Goal: Task Accomplishment & Management: Manage account settings

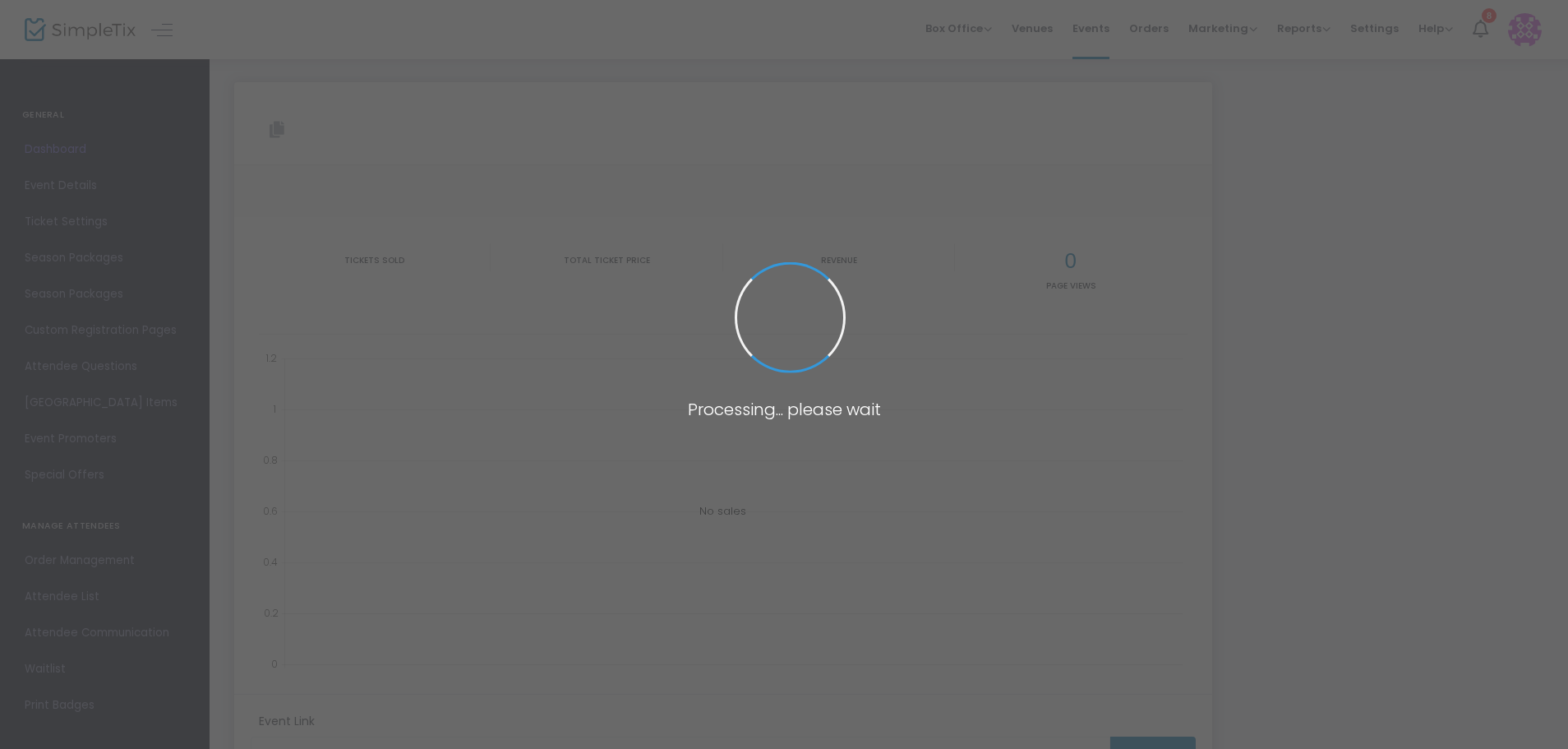
type input "[URL][DOMAIN_NAME][PERSON_NAME]"
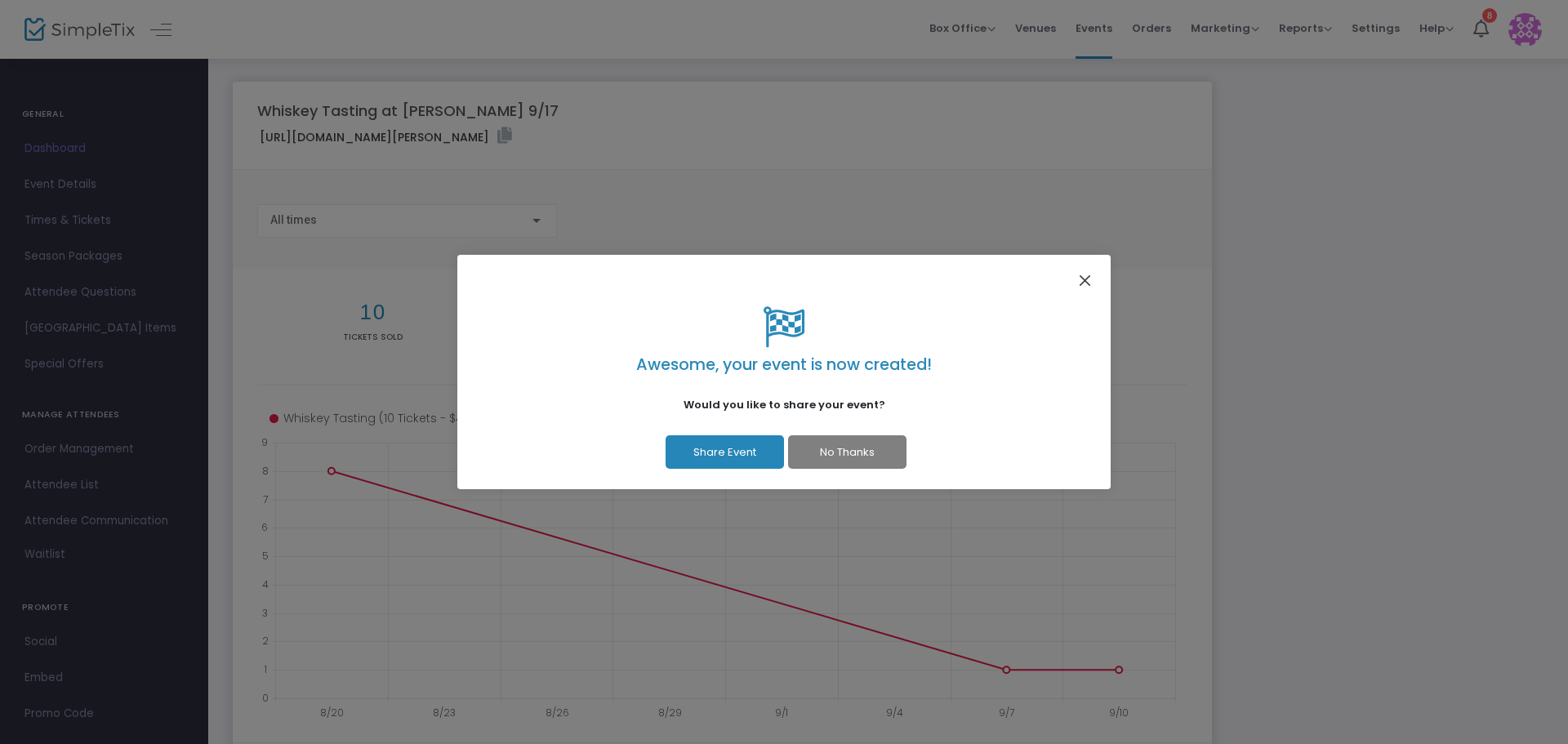
click at [1083, 278] on button "Close" at bounding box center [1085, 279] width 21 height 21
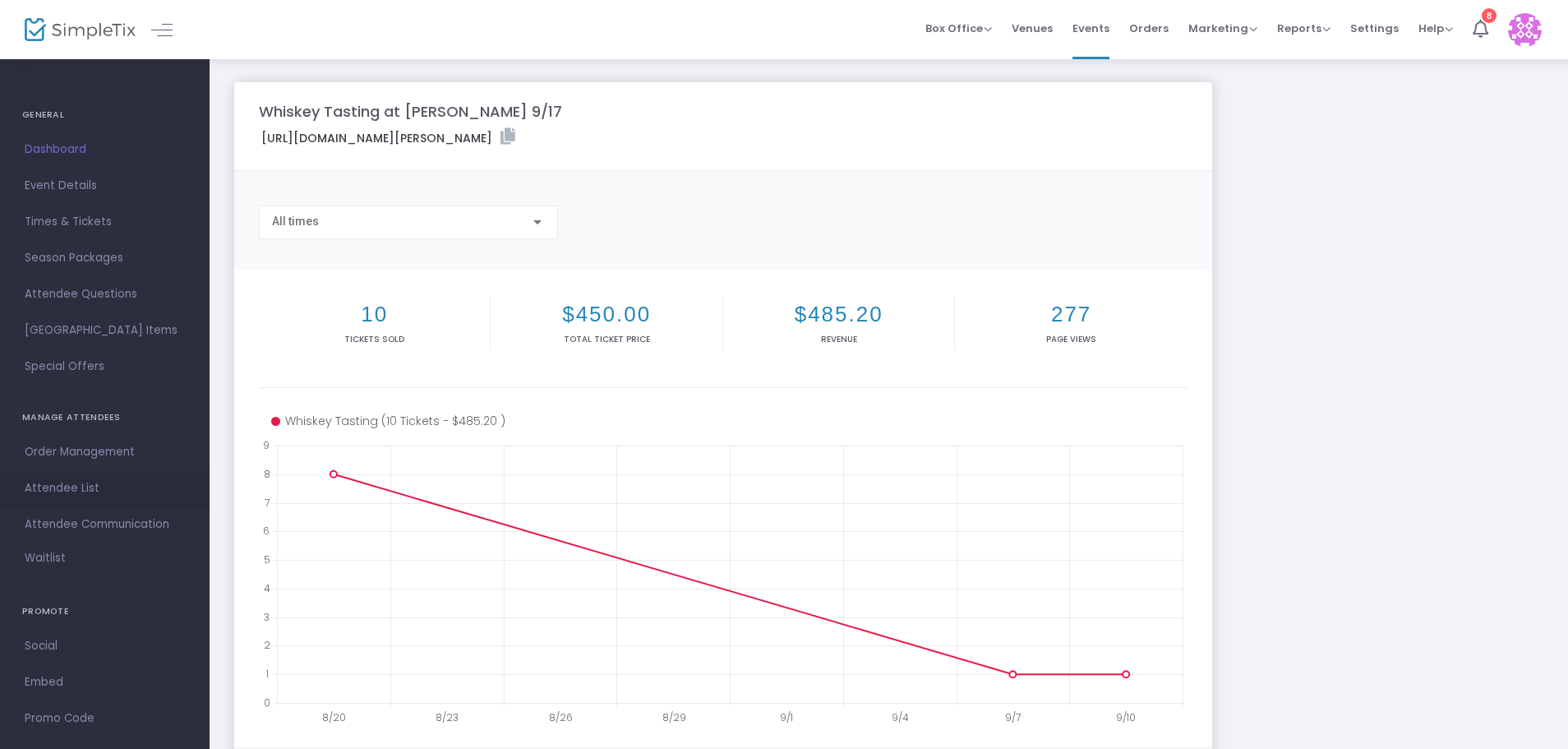
click at [63, 486] on span "Attendee List" at bounding box center [104, 487] width 160 height 22
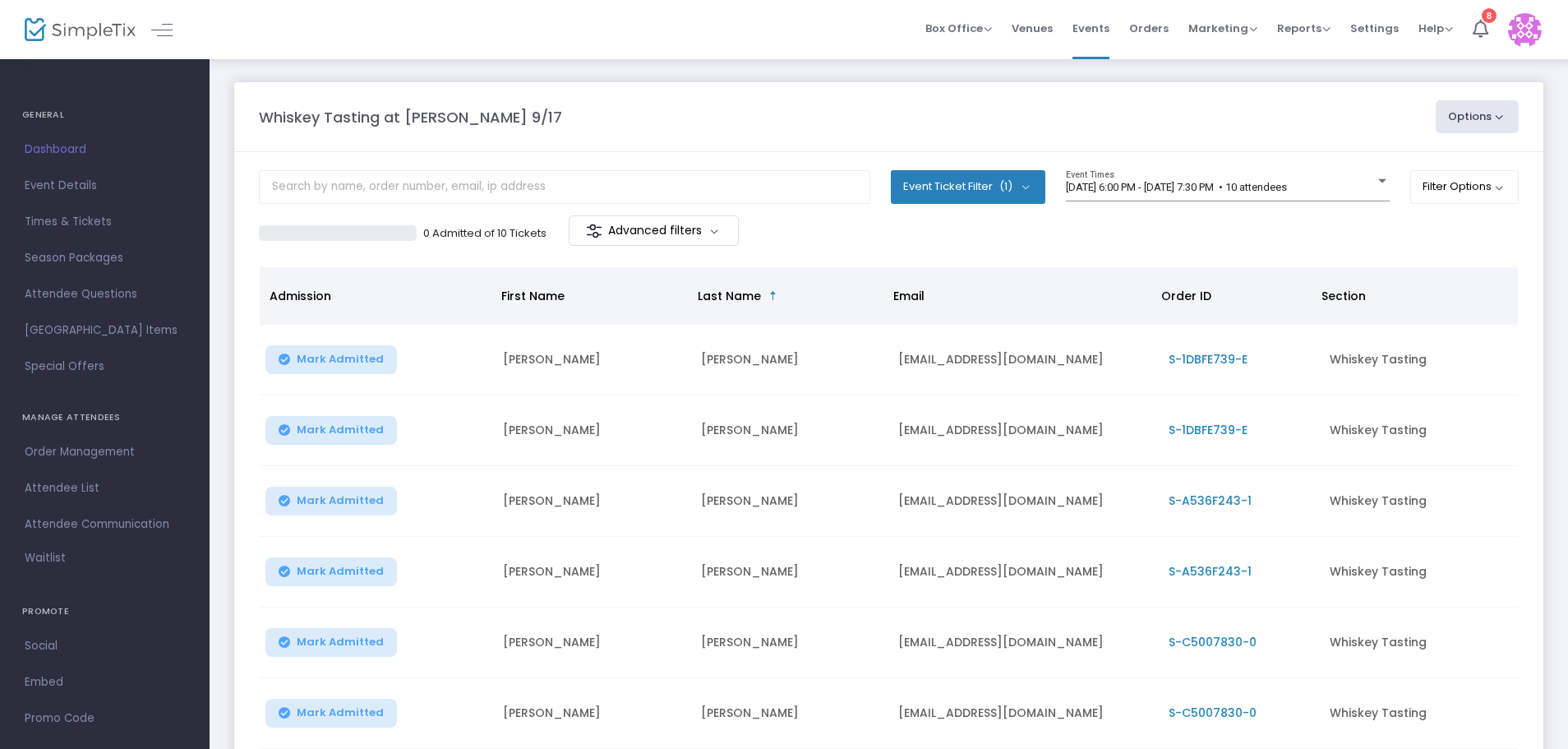
click at [1494, 126] on button "Options" at bounding box center [1476, 116] width 83 height 33
click at [1432, 164] on li "Export List" at bounding box center [1431, 166] width 151 height 32
radio input "false"
radio input "true"
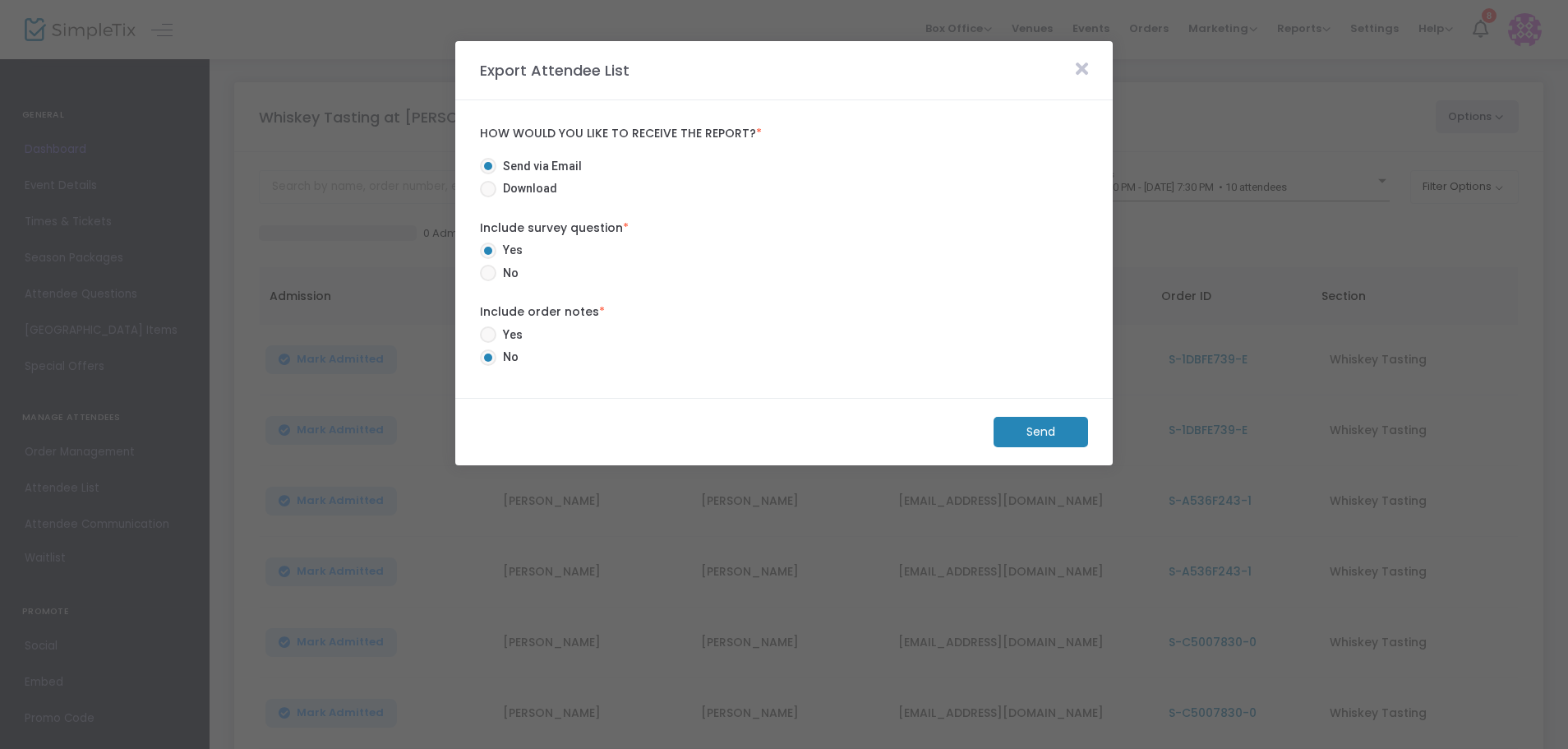
click at [515, 333] on span "Yes" at bounding box center [509, 335] width 26 height 17
click at [488, 343] on input "Yes" at bounding box center [487, 343] width 1 height 1
radio input "true"
click at [1063, 430] on m-button "Send" at bounding box center [1040, 431] width 95 height 30
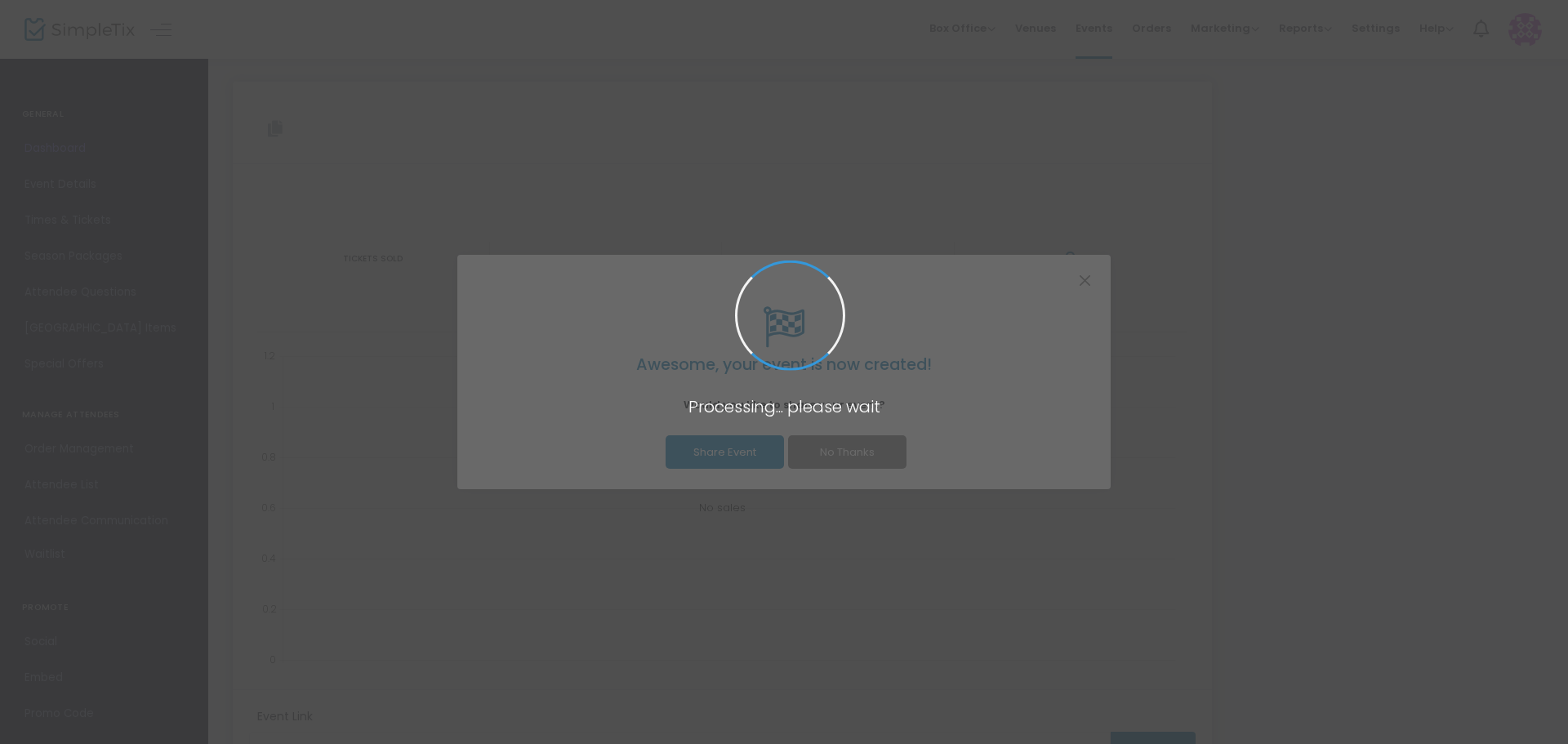
type input "[URL][DOMAIN_NAME][PERSON_NAME]"
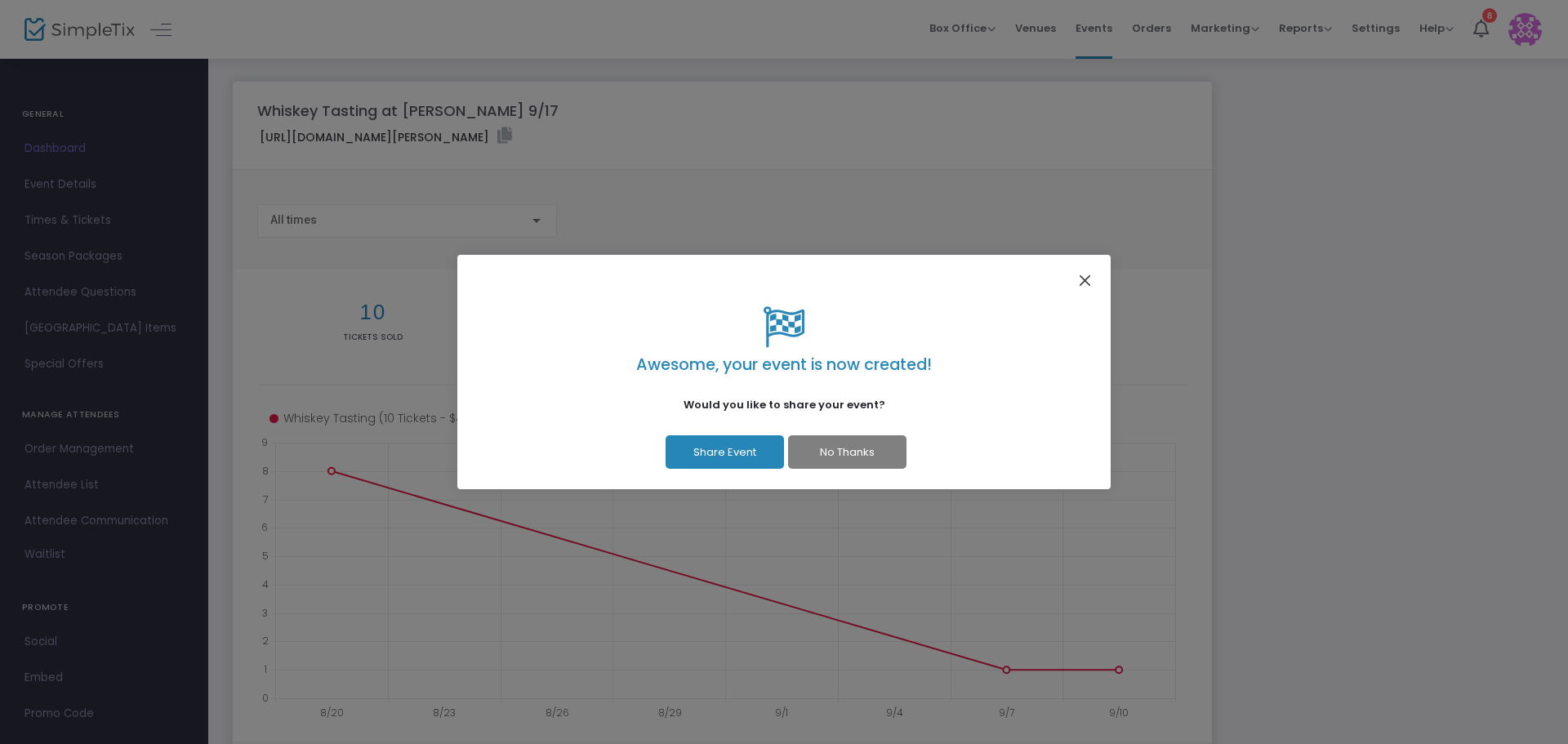
click at [1089, 273] on button "Close" at bounding box center [1085, 279] width 21 height 21
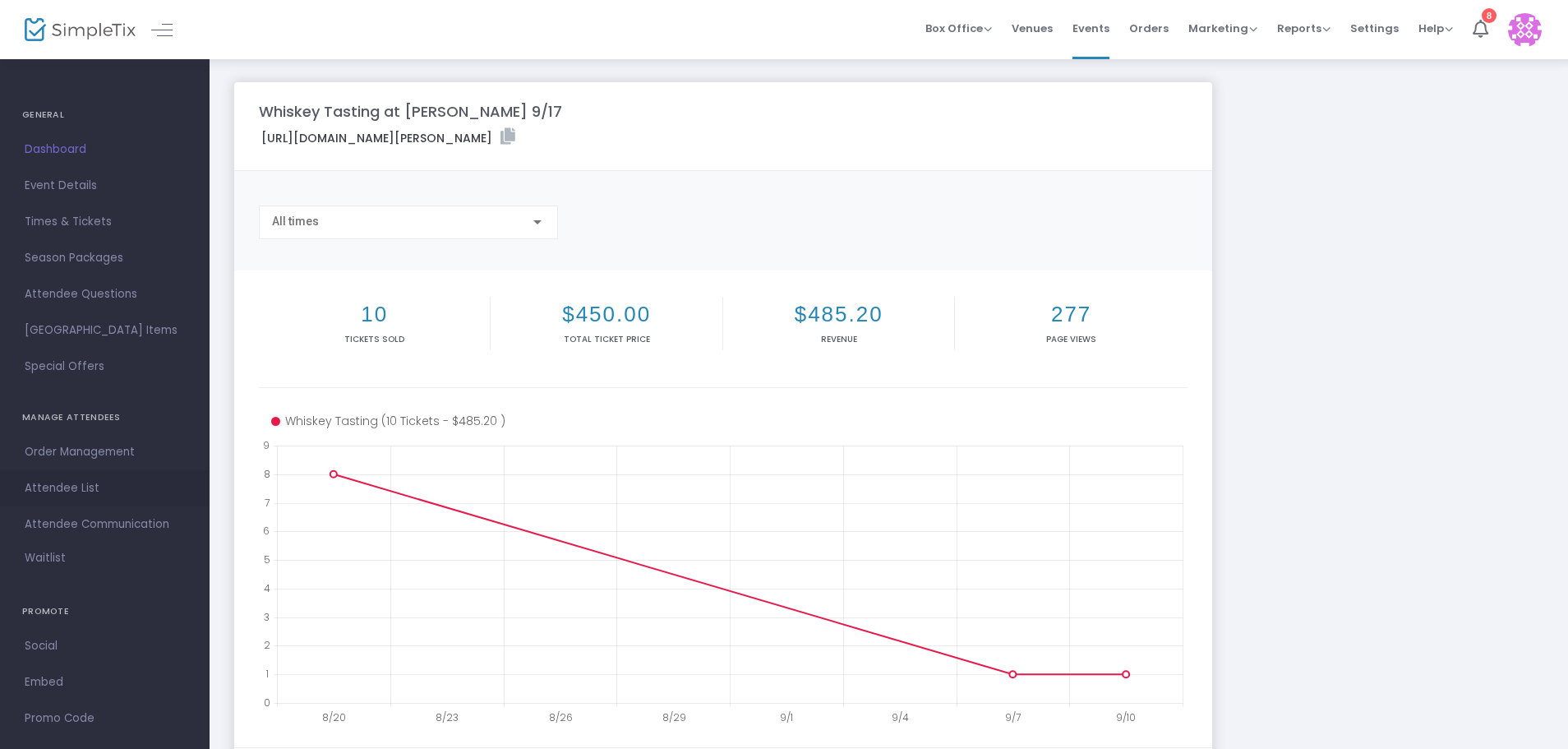
click at [92, 481] on span "Attendee List" at bounding box center [104, 487] width 160 height 22
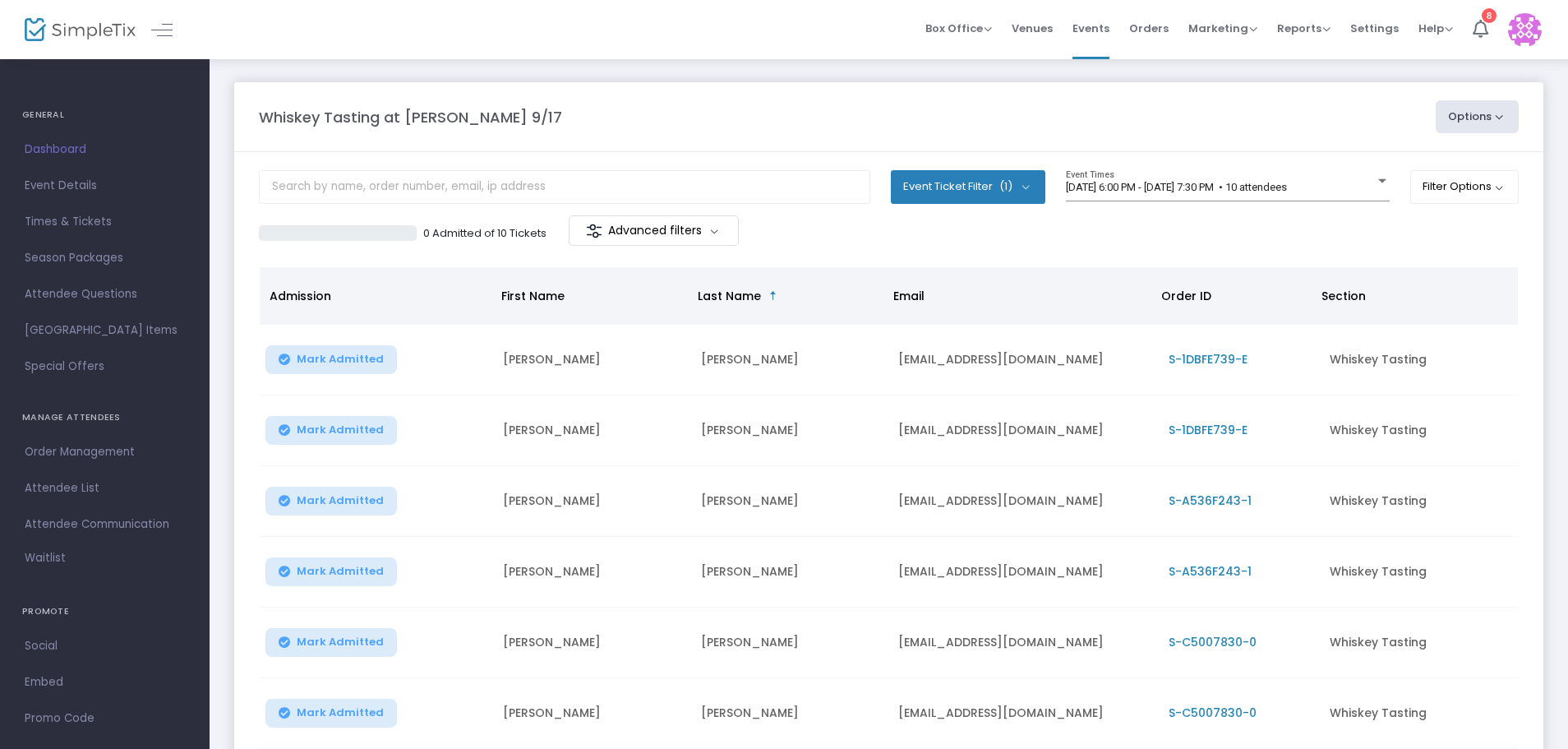
click at [1473, 116] on button "Options" at bounding box center [1476, 116] width 83 height 33
click at [1441, 161] on li "Export List" at bounding box center [1431, 166] width 151 height 32
radio input "false"
radio input "true"
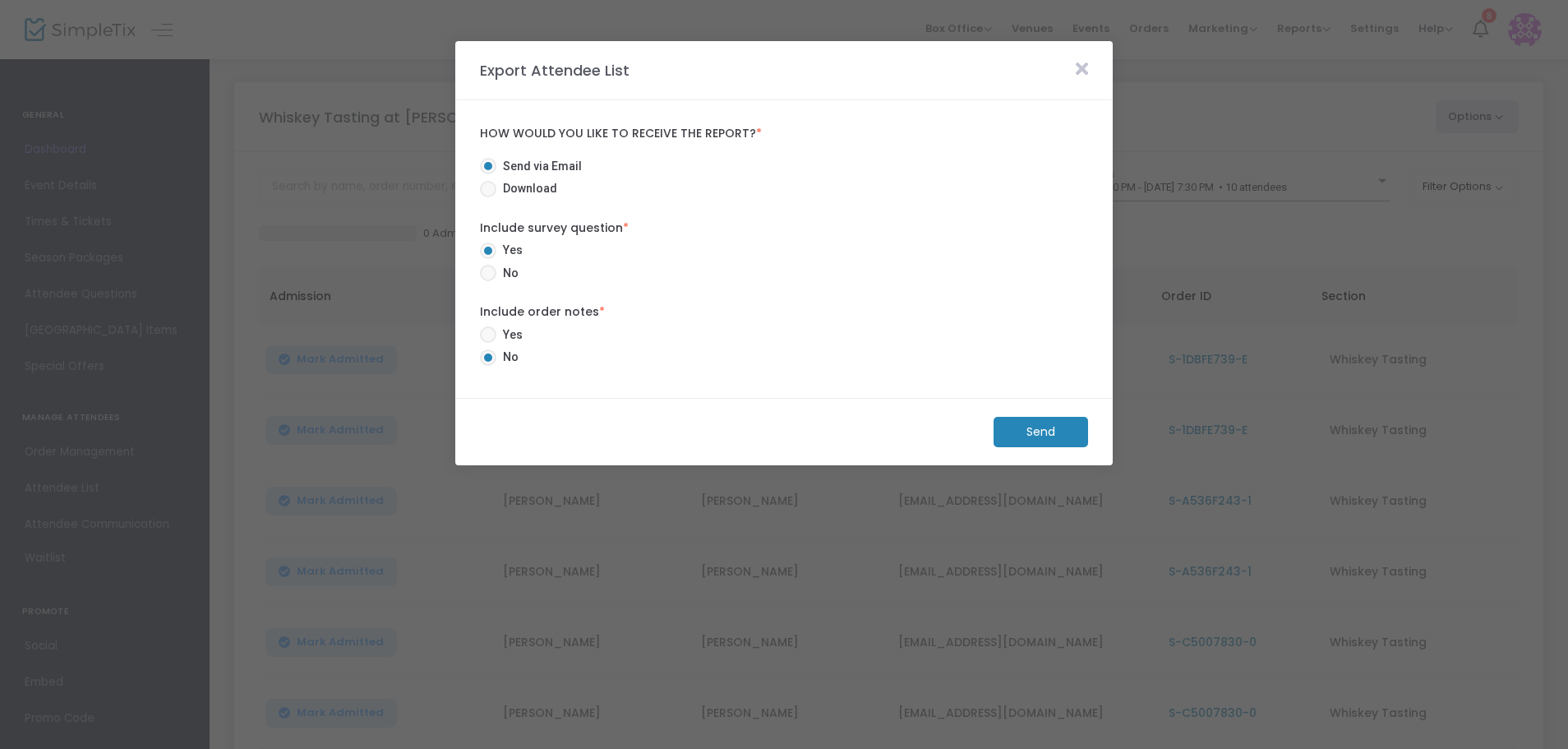
click at [522, 183] on span "Download" at bounding box center [526, 188] width 61 height 17
click at [488, 197] on input "Download" at bounding box center [487, 197] width 1 height 1
radio input "true"
click at [509, 331] on span "Yes" at bounding box center [509, 335] width 26 height 17
click at [488, 343] on input "Yes" at bounding box center [487, 343] width 1 height 1
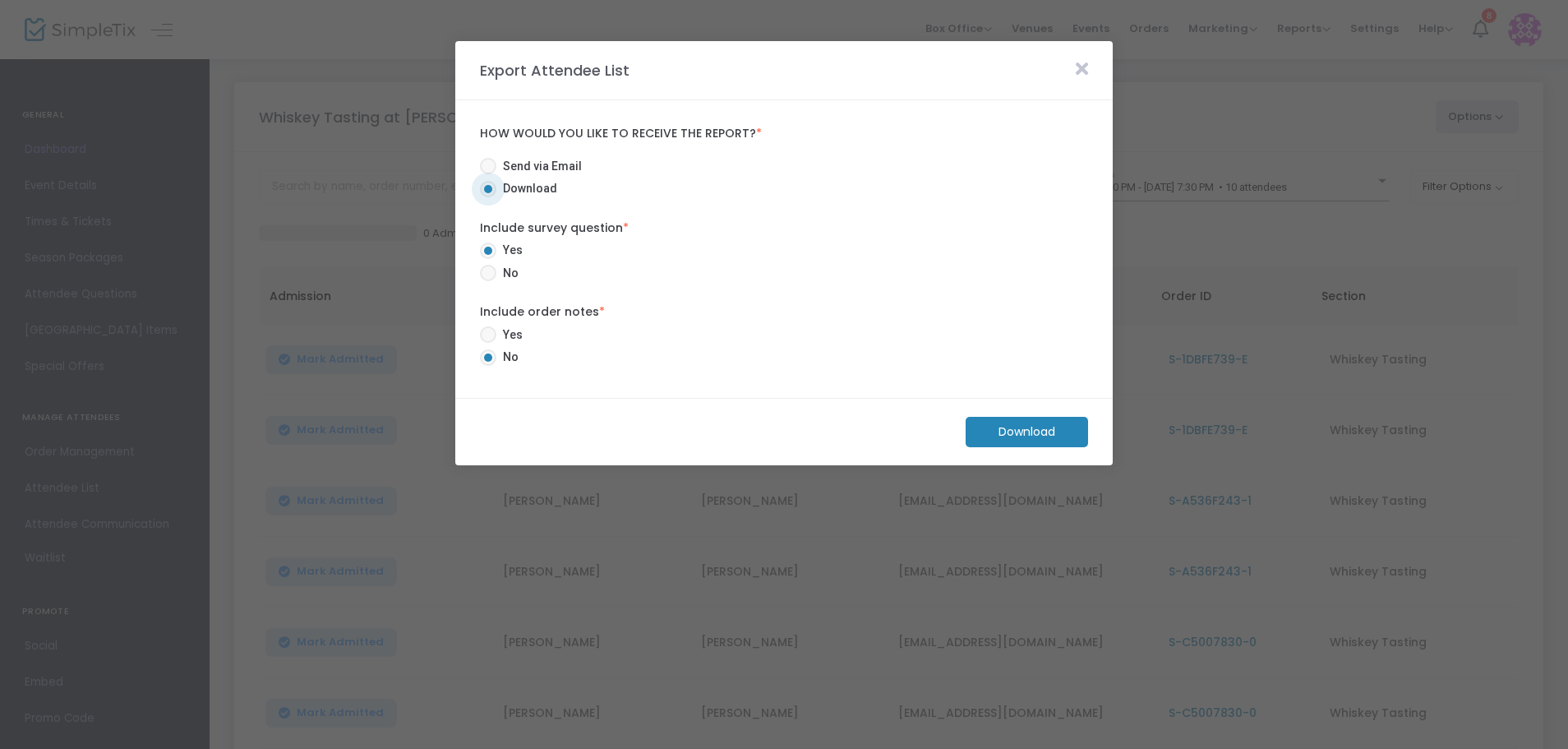
radio input "true"
click at [1035, 433] on m-button "Download" at bounding box center [1026, 431] width 123 height 30
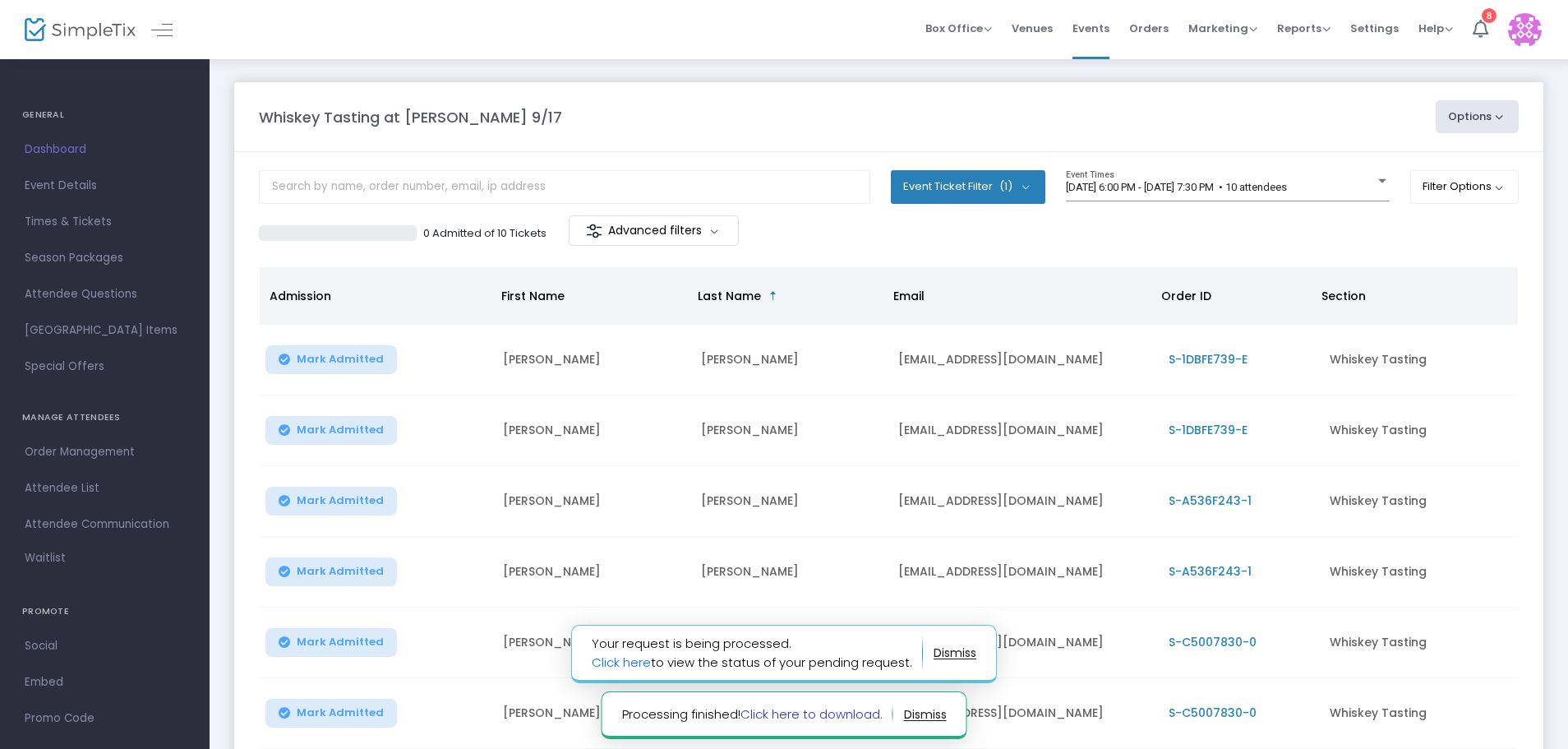
click at [858, 714] on link "Click here to download." at bounding box center [812, 713] width 142 height 17
